Goal: Task Accomplishment & Management: Manage account settings

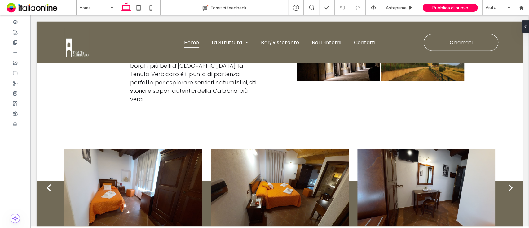
scroll to position [1184, 0]
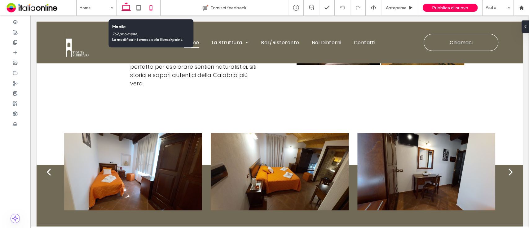
click at [151, 7] on icon at bounding box center [151, 8] width 12 height 12
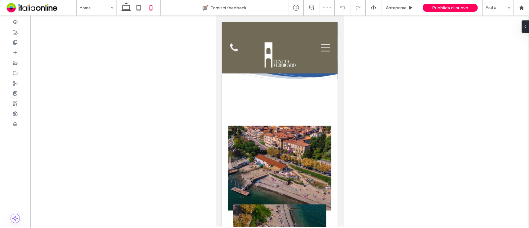
scroll to position [574, 0]
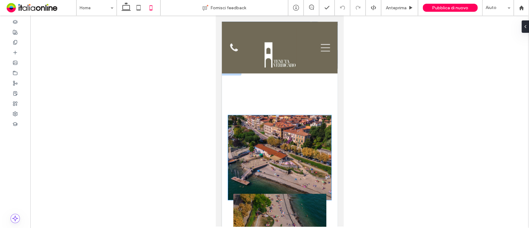
click at [280, 115] on img at bounding box center [280, 157] width 104 height 85
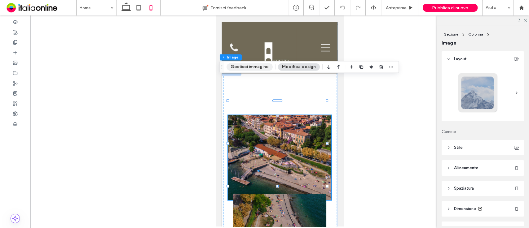
click at [255, 67] on button "Gestisci immagine" at bounding box center [250, 66] width 46 height 7
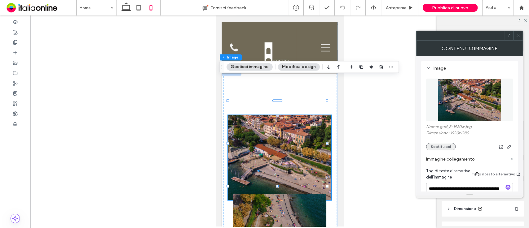
click at [438, 143] on button "Sostituisci" at bounding box center [440, 146] width 29 height 7
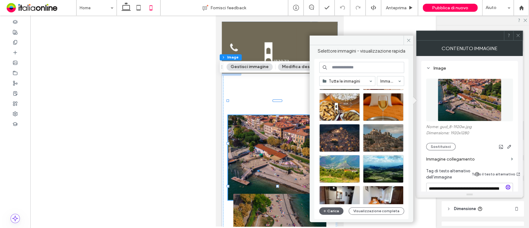
scroll to position [73, 0]
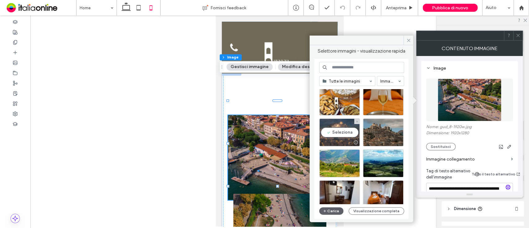
click at [352, 140] on div at bounding box center [356, 142] width 8 height 5
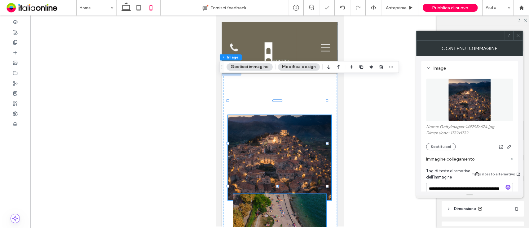
click at [295, 194] on img at bounding box center [279, 232] width 93 height 77
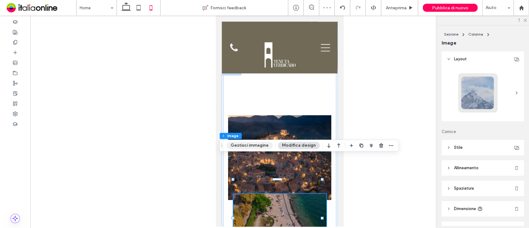
drag, startPoint x: 246, startPoint y: 150, endPoint x: 247, endPoint y: 146, distance: 4.5
click at [247, 146] on div "Sezione Colonna Image Gestisci immagine Modifica design" at bounding box center [308, 146] width 179 height 12
click at [247, 146] on button "Gestisci immagine" at bounding box center [250, 145] width 46 height 7
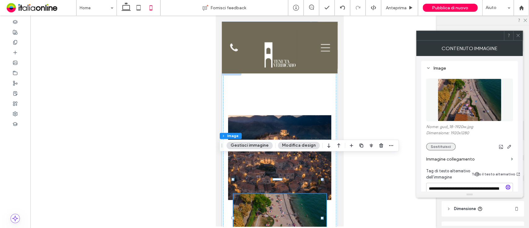
click at [434, 146] on button "Sostituisci" at bounding box center [440, 146] width 29 height 7
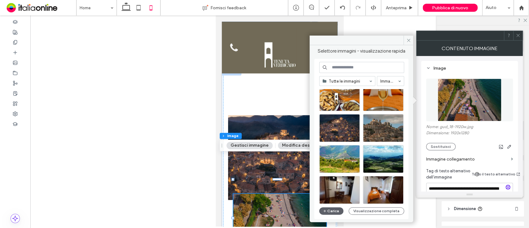
scroll to position [78, 0]
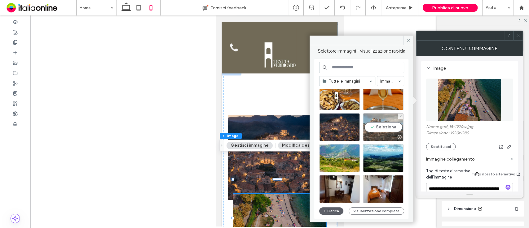
drag, startPoint x: 402, startPoint y: 138, endPoint x: 387, endPoint y: 133, distance: 15.7
click at [387, 134] on div at bounding box center [383, 137] width 40 height 7
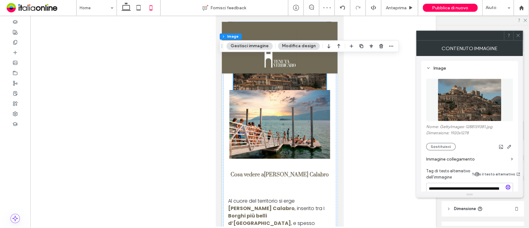
scroll to position [715, 0]
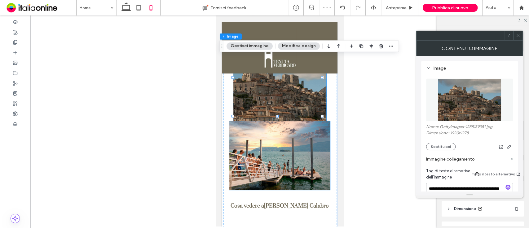
click at [281, 121] on img at bounding box center [279, 155] width 101 height 69
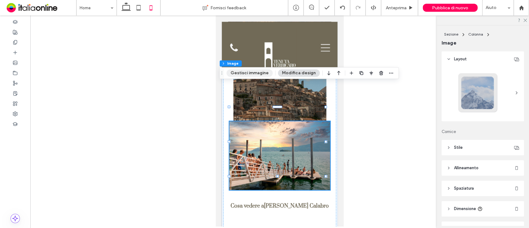
click at [255, 74] on button "Gestisci immagine" at bounding box center [250, 72] width 46 height 7
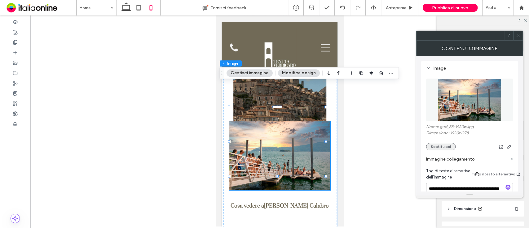
click at [433, 144] on button "Sostituisci" at bounding box center [440, 146] width 29 height 7
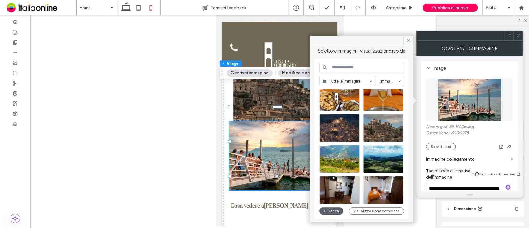
scroll to position [91, 0]
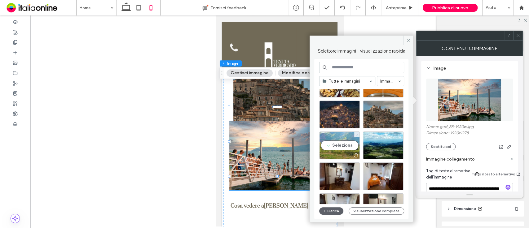
click at [340, 143] on div "Seleziona" at bounding box center [339, 146] width 41 height 28
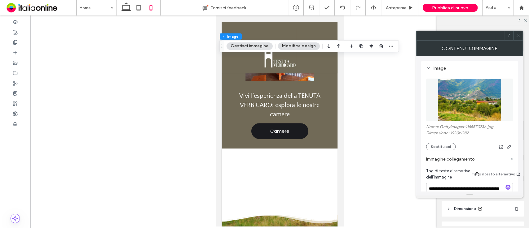
scroll to position [1773, 0]
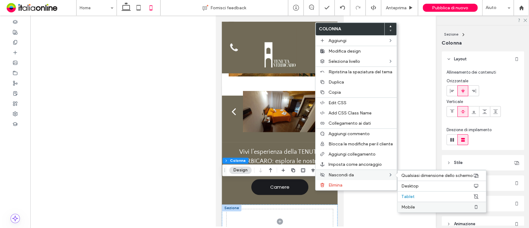
click at [420, 207] on label "Mobile" at bounding box center [437, 207] width 72 height 5
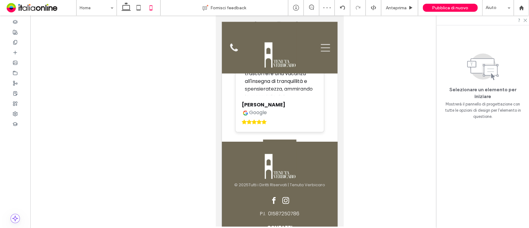
scroll to position [0, 0]
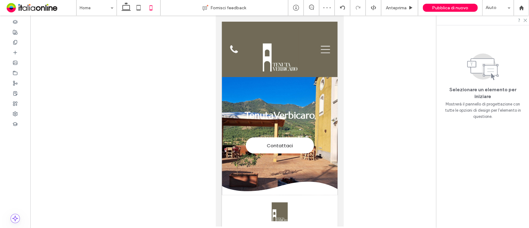
drag, startPoint x: 340, startPoint y: 166, endPoint x: 555, endPoint y: 27, distance: 256.2
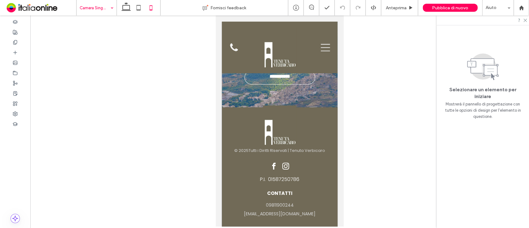
scroll to position [1368, 0]
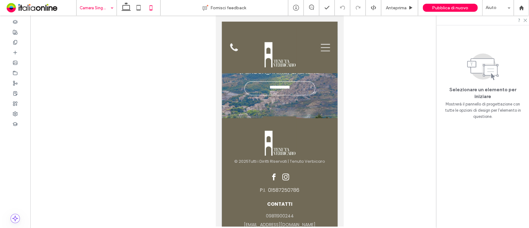
click at [98, 5] on input at bounding box center [95, 7] width 31 height 15
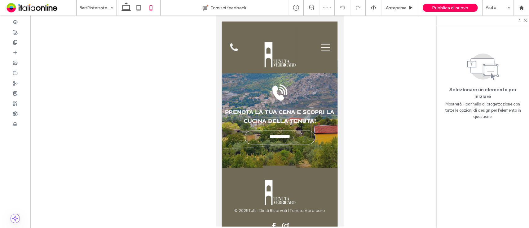
scroll to position [840, 0]
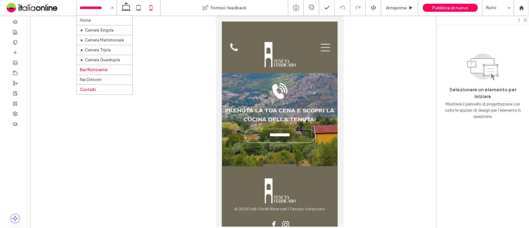
drag, startPoint x: 103, startPoint y: 5, endPoint x: 105, endPoint y: 90, distance: 85.0
click at [105, 15] on div "Home Camera Singola Camera Matrimoniale Camera Tripla Camera Quadrupla Bar/Rist…" at bounding box center [97, 7] width 40 height 15
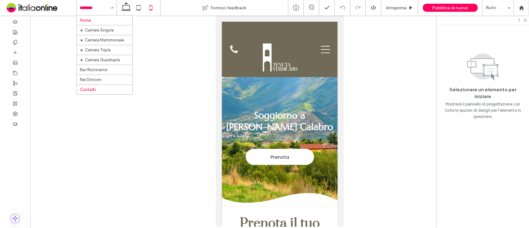
drag, startPoint x: 102, startPoint y: 11, endPoint x: 104, endPoint y: 20, distance: 9.1
click at [104, 15] on div "Home Camera Singola Camera Matrimoniale Camera Tripla Camera Quadrupla Bar/Rist…" at bounding box center [97, 7] width 40 height 15
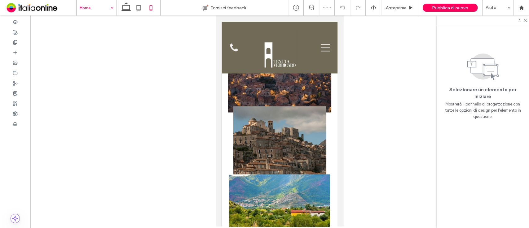
scroll to position [697, 0]
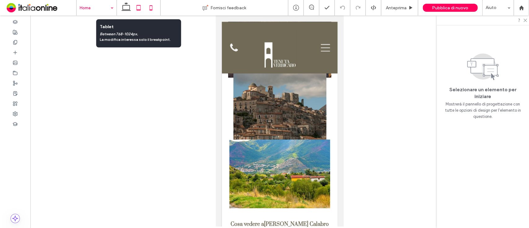
click at [137, 9] on icon at bounding box center [138, 8] width 12 height 12
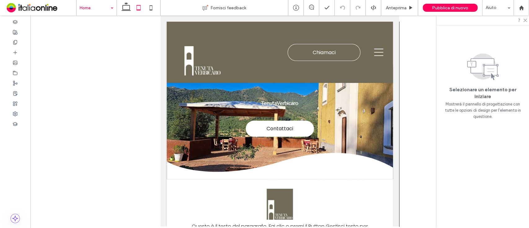
scroll to position [0, 0]
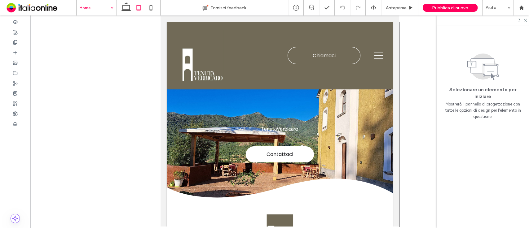
drag, startPoint x: 396, startPoint y: 86, endPoint x: 553, endPoint y: 22, distance: 170.0
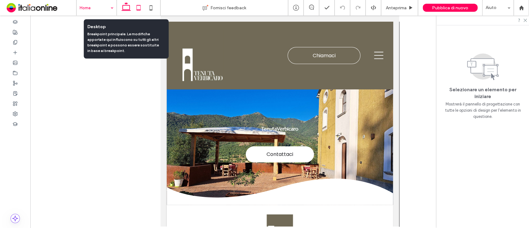
click at [124, 6] on icon at bounding box center [126, 8] width 12 height 12
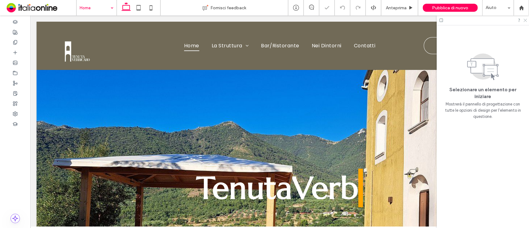
click at [523, 20] on icon at bounding box center [525, 20] width 4 height 4
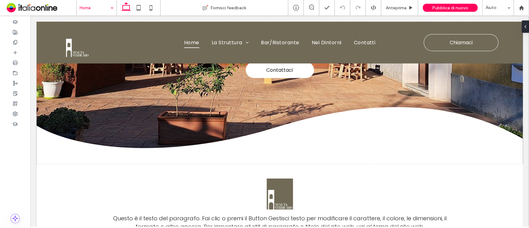
scroll to position [177, 0]
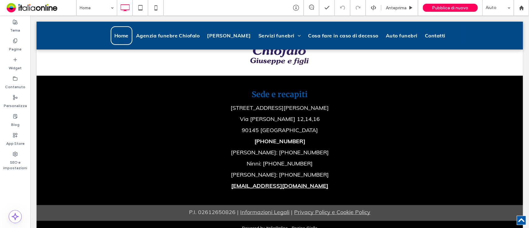
scroll to position [1136, 0]
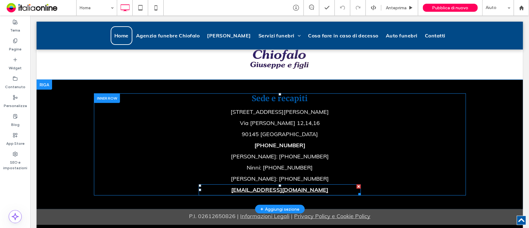
click at [278, 194] on link "francochiofalo@alice.it" at bounding box center [279, 190] width 97 height 7
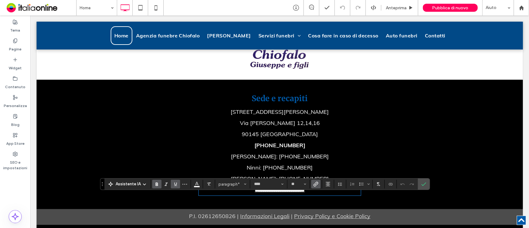
click at [278, 193] on strong "**********" at bounding box center [280, 190] width 50 height 6
drag, startPoint x: 263, startPoint y: 202, endPoint x: 236, endPoint y: 202, distance: 27.0
click at [236, 196] on p "**********" at bounding box center [280, 190] width 162 height 11
click at [313, 193] on strong "**********" at bounding box center [279, 190] width 67 height 6
click at [421, 187] on span "Conferma" at bounding box center [422, 184] width 3 height 11
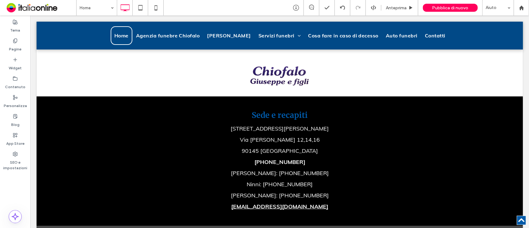
scroll to position [1114, 0]
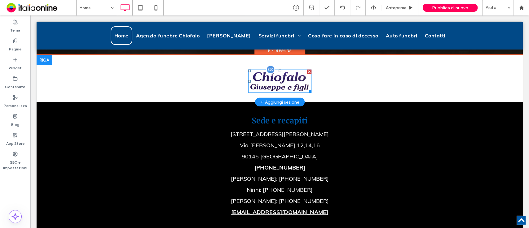
click at [277, 89] on img at bounding box center [279, 81] width 63 height 23
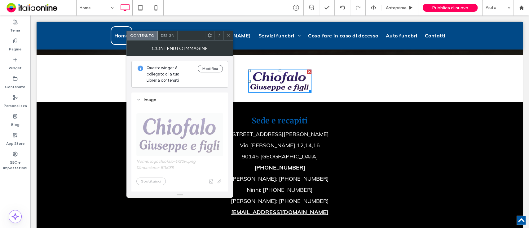
click at [226, 36] on icon at bounding box center [228, 35] width 5 height 5
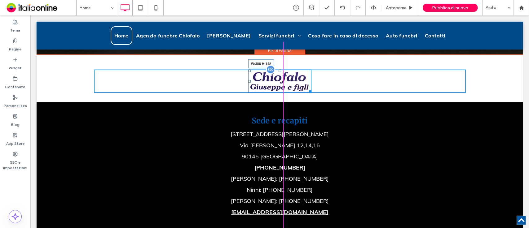
drag, startPoint x: 307, startPoint y: 99, endPoint x: 336, endPoint y: 105, distance: 28.7
click at [311, 93] on div "W:388 H:142" at bounding box center [279, 81] width 63 height 23
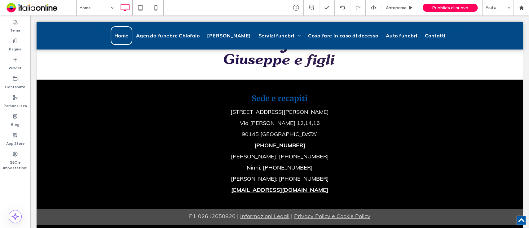
scroll to position [1202, 0]
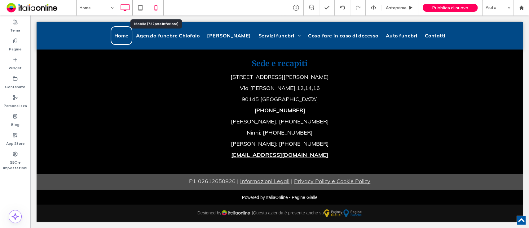
click at [155, 7] on icon at bounding box center [156, 8] width 12 height 12
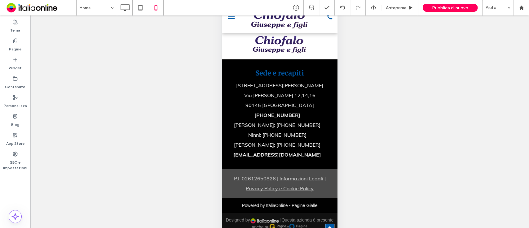
scroll to position [1378, 0]
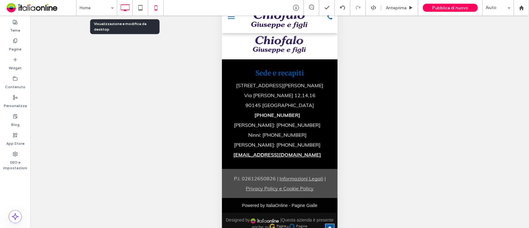
click at [125, 11] on use at bounding box center [125, 7] width 9 height 7
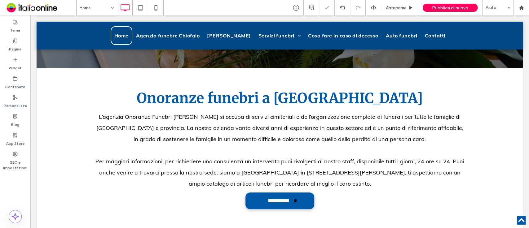
scroll to position [196, 0]
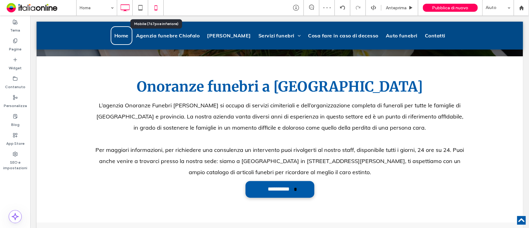
click at [152, 7] on icon at bounding box center [156, 8] width 12 height 12
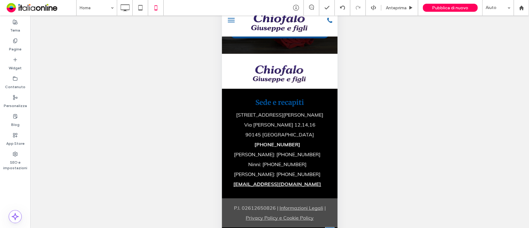
scroll to position [28, 0]
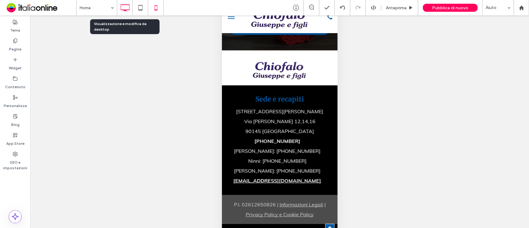
click at [124, 8] on icon at bounding box center [125, 8] width 12 height 12
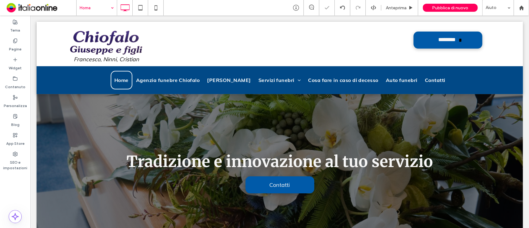
scroll to position [0, 0]
